Goal: Find specific page/section: Find specific page/section

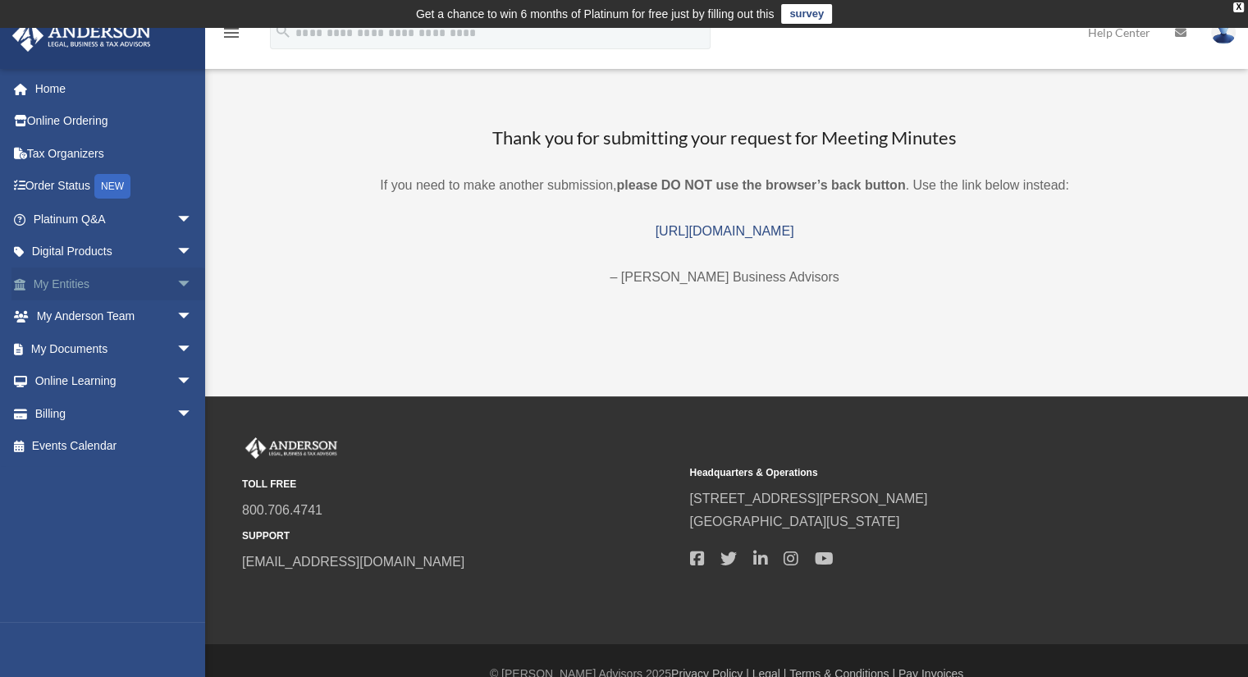
click at [158, 292] on link "My Entities arrow_drop_down" at bounding box center [114, 284] width 206 height 33
click at [176, 286] on span "arrow_drop_down" at bounding box center [192, 285] width 33 height 34
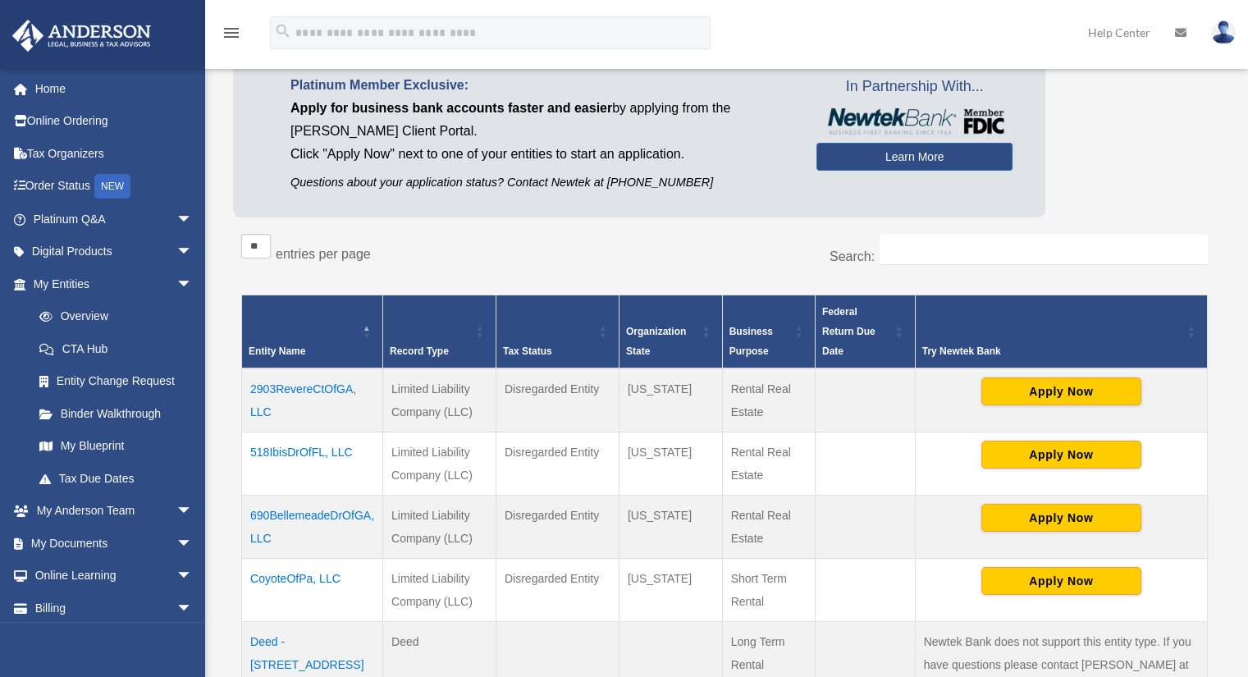
scroll to position [164, 0]
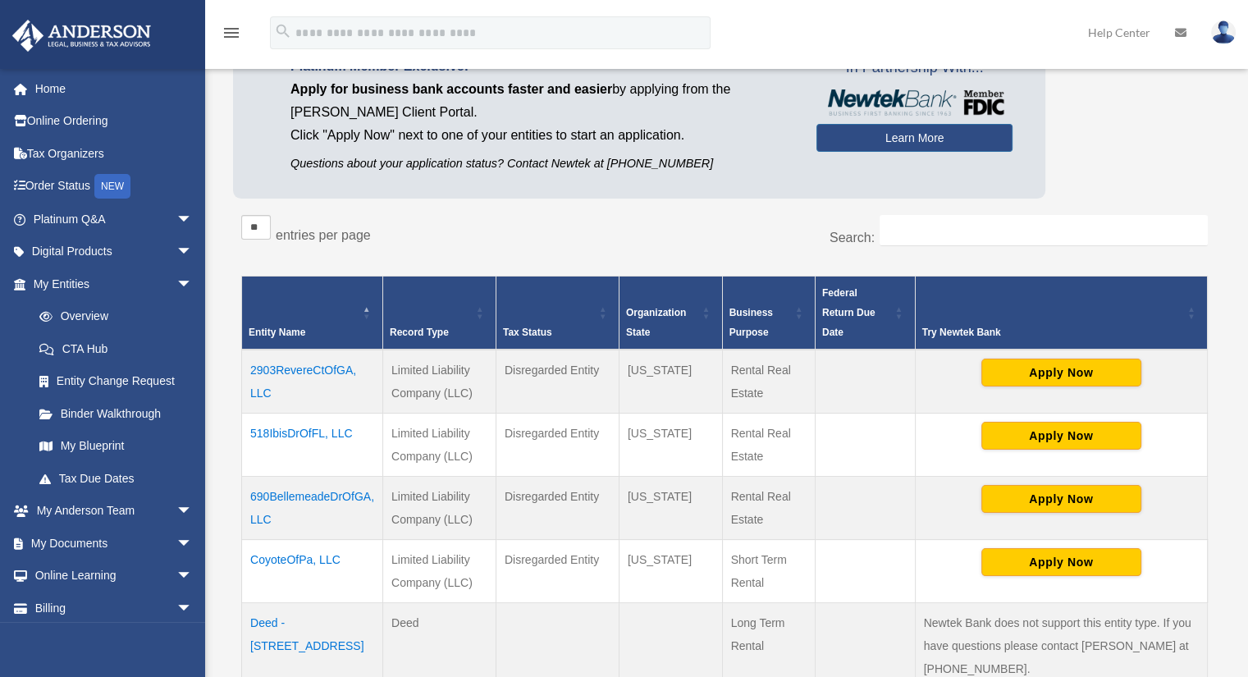
click at [317, 558] on td "CoyoteOfPa, LLC" at bounding box center [312, 570] width 141 height 63
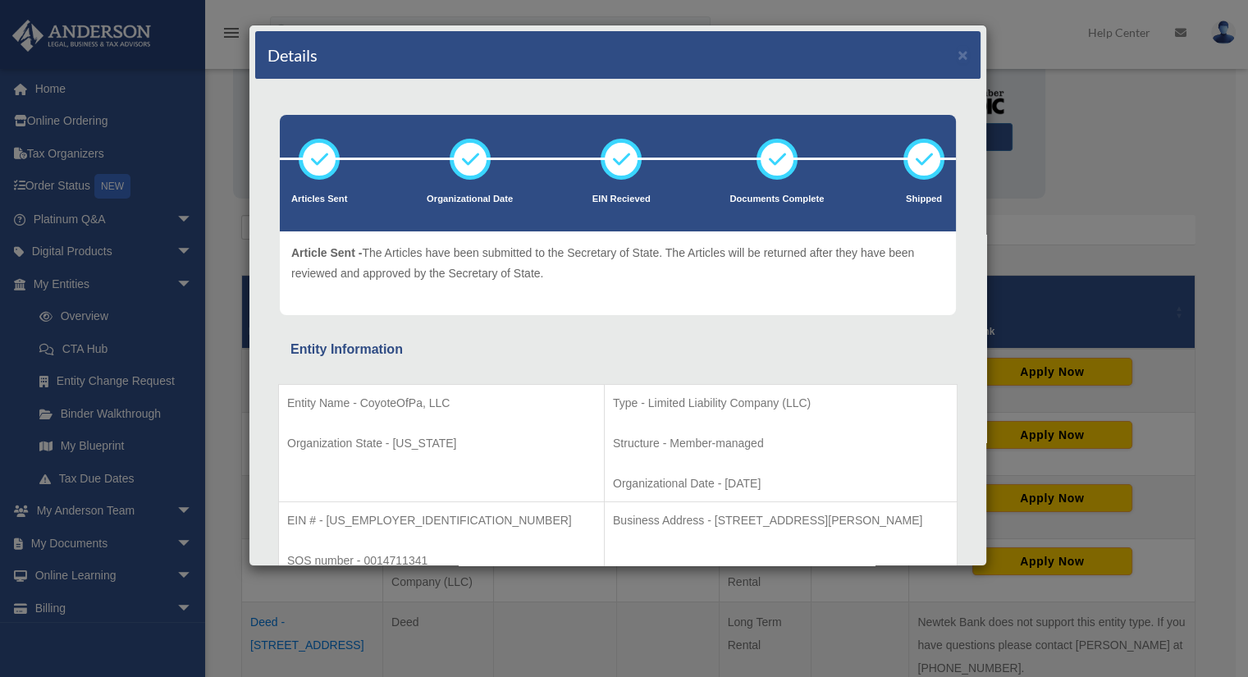
scroll to position [82, 0]
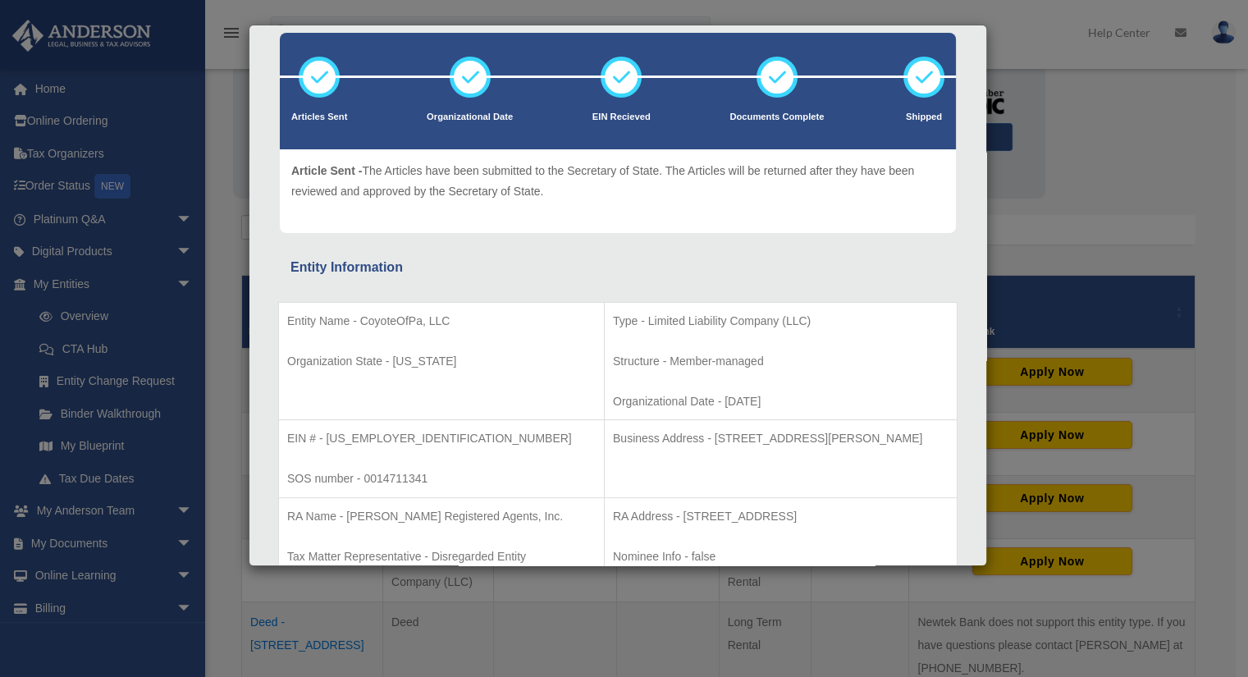
drag, startPoint x: 660, startPoint y: 436, endPoint x: 922, endPoint y: 442, distance: 262.7
click at [922, 442] on p "Business Address - 3225 McLeod Dr, Suite 100, Las Vegas, NV 89121" at bounding box center [781, 438] width 336 height 21
copy p "3225 McLeod Dr, Suite 100, Las Vegas, NV 89121"
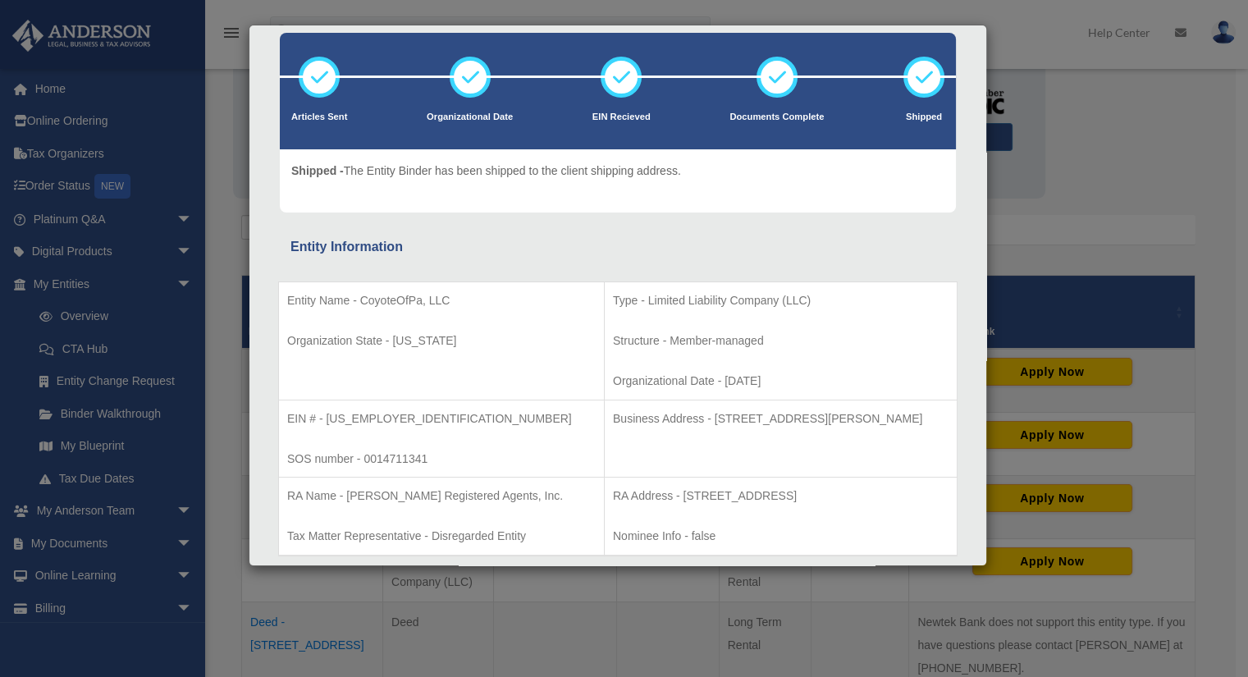
click at [1076, 185] on div "Details × Articles Sent Organizational Date" at bounding box center [624, 338] width 1248 height 677
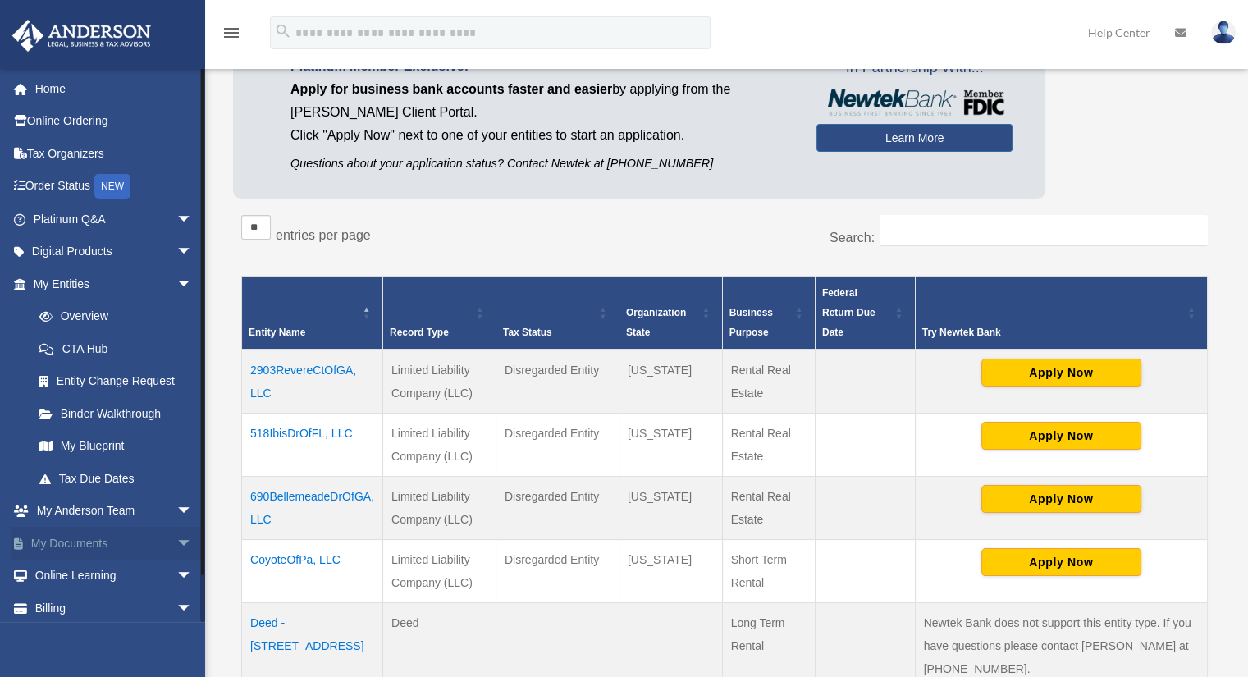
click at [176, 539] on span "arrow_drop_down" at bounding box center [192, 544] width 33 height 34
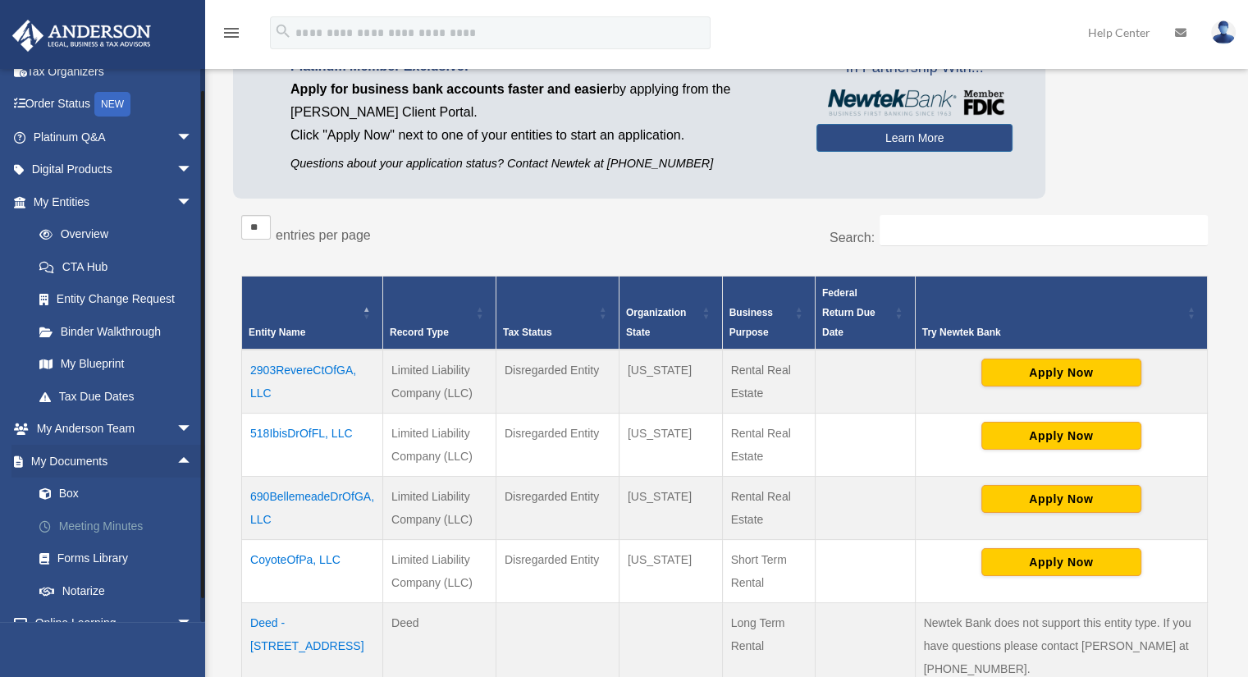
click at [149, 523] on link "Meeting Minutes" at bounding box center [120, 526] width 194 height 33
